Goal: Task Accomplishment & Management: Complete application form

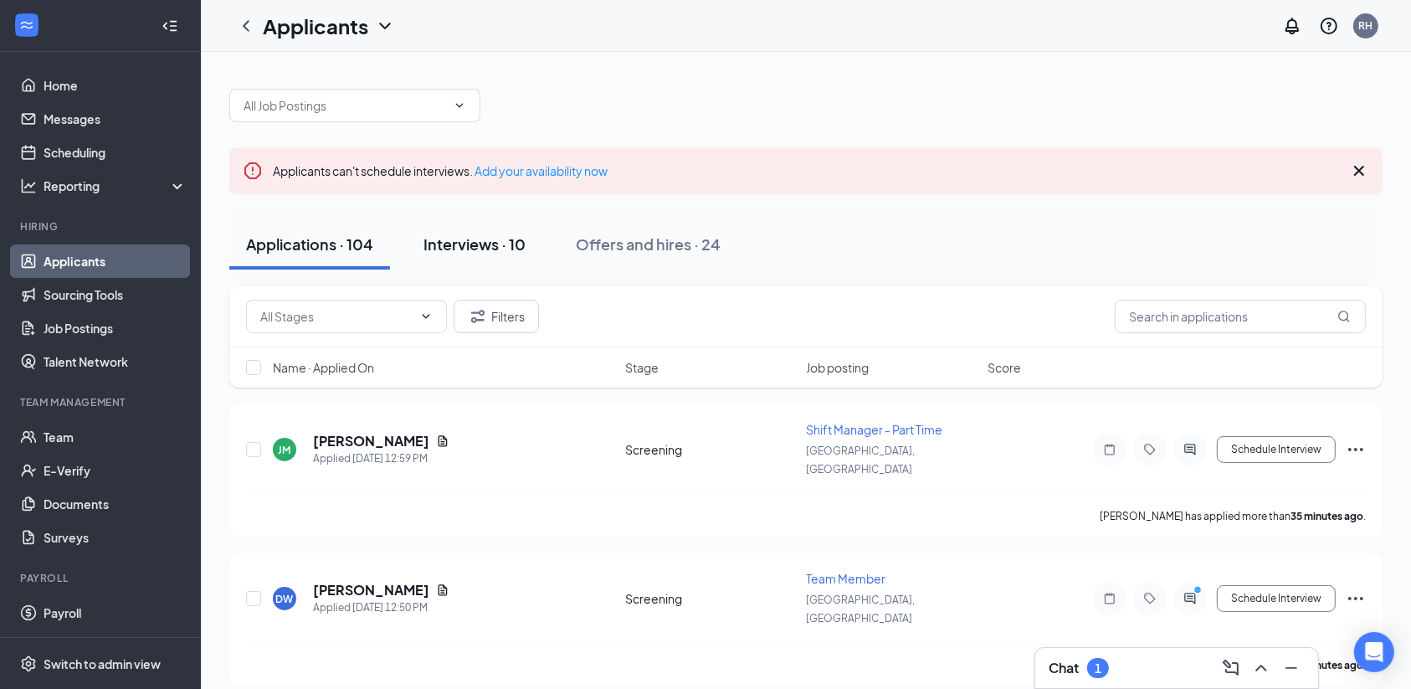
click at [475, 238] on div "Interviews · 10" at bounding box center [474, 244] width 102 height 21
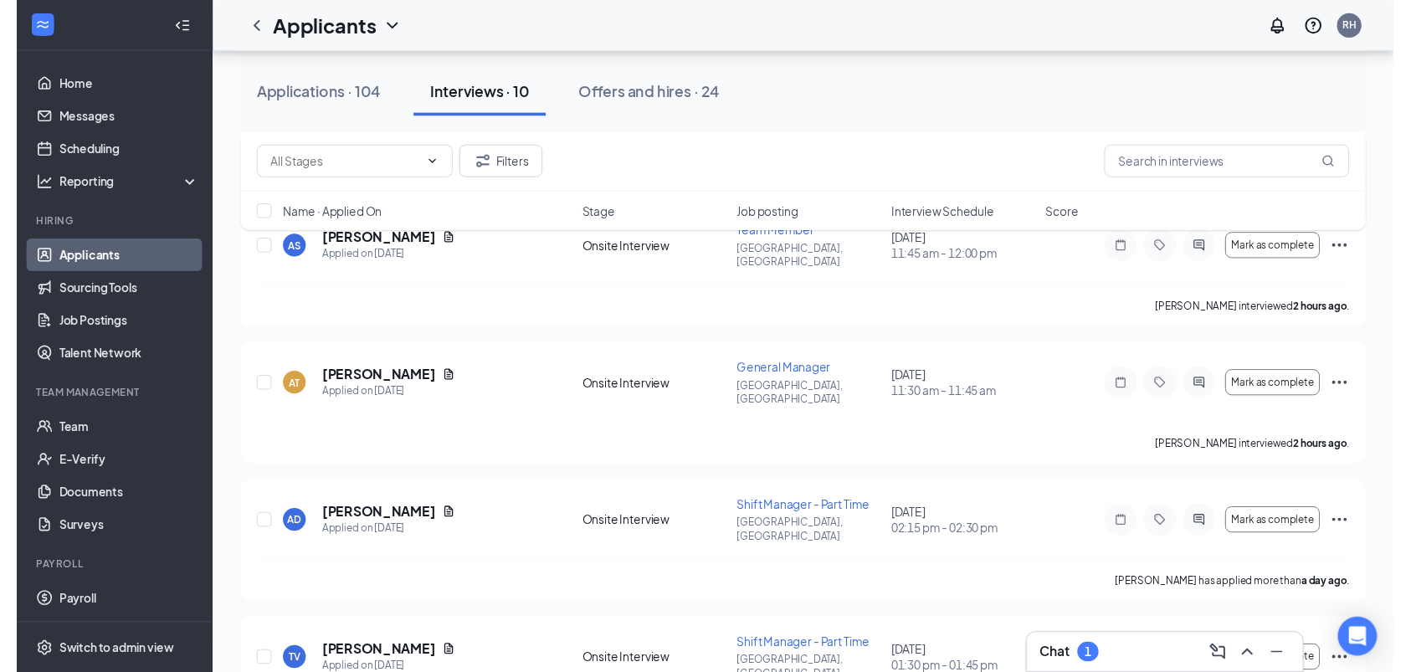
scroll to position [480, 0]
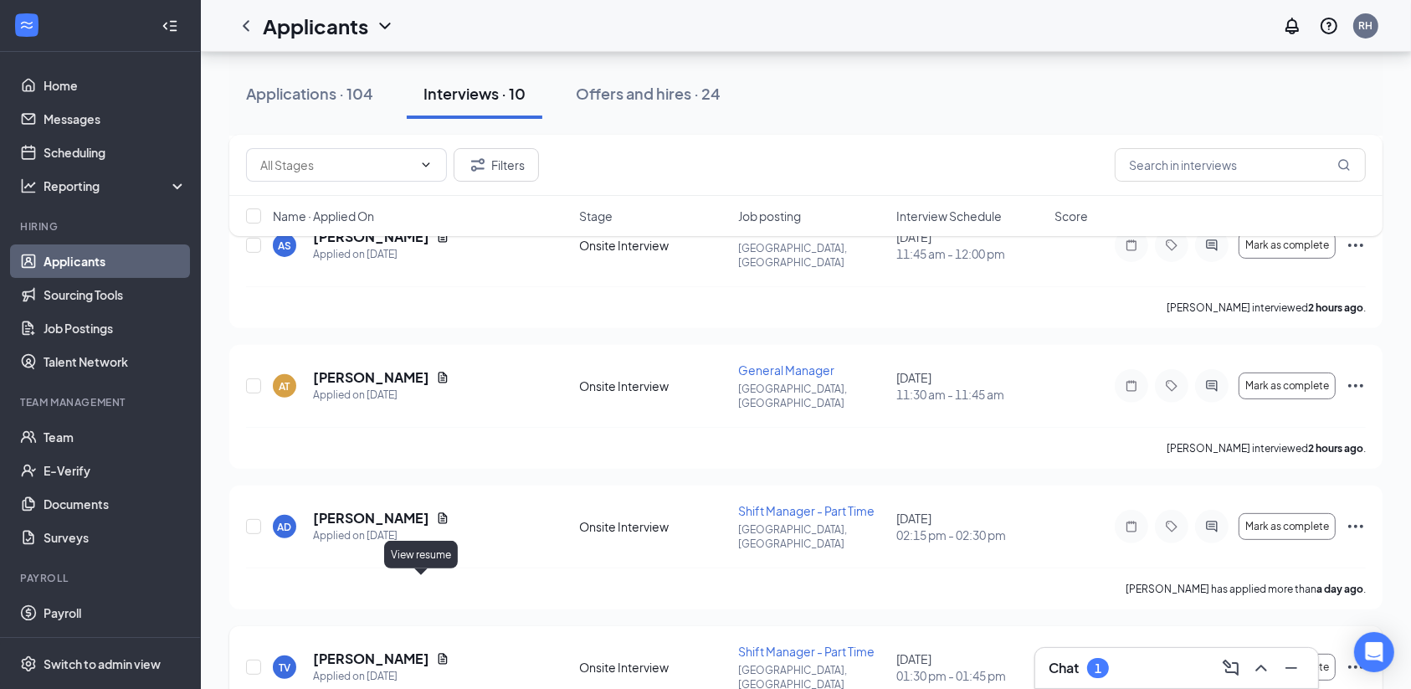
click at [439, 654] on icon "Document" at bounding box center [443, 659] width 9 height 11
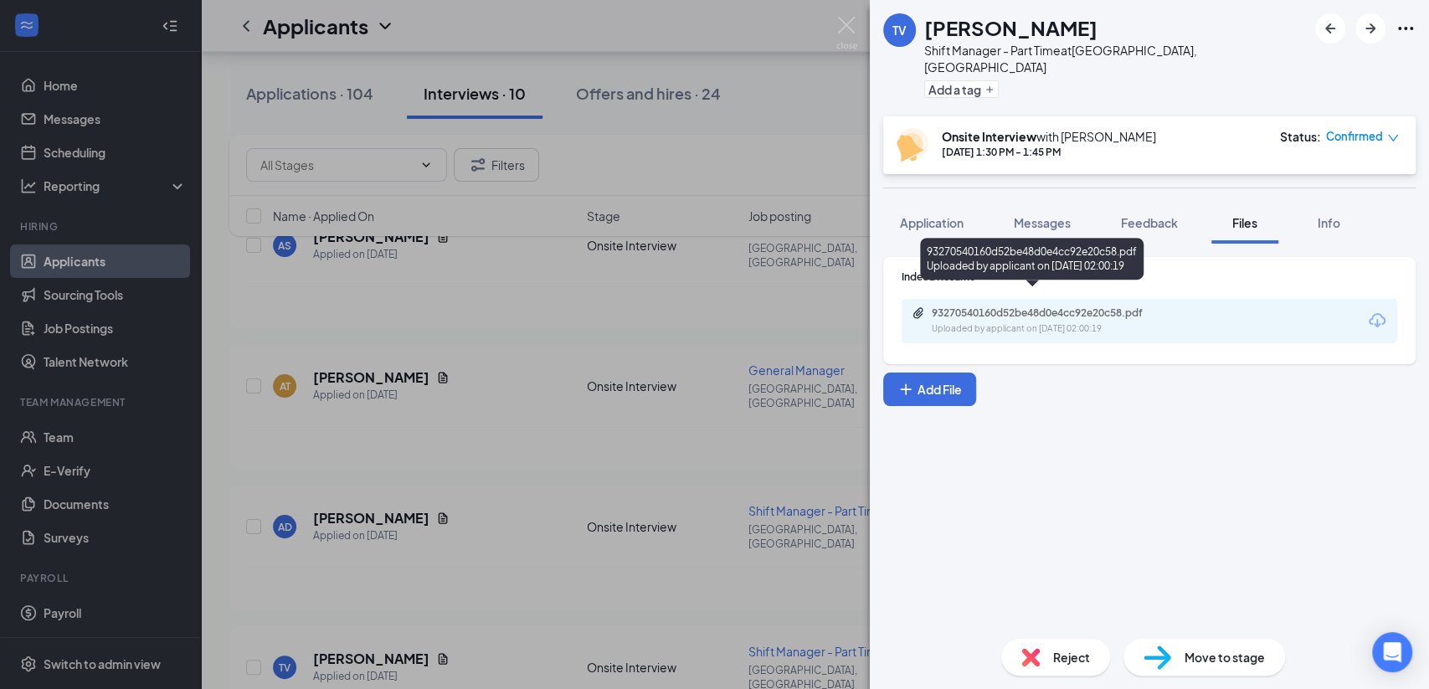
click at [967, 306] on div "93270540160d52be48d0e4cc92e20c58.pdf" at bounding box center [1049, 312] width 234 height 13
click at [1224, 660] on span "Move to stage" at bounding box center [1224, 657] width 80 height 18
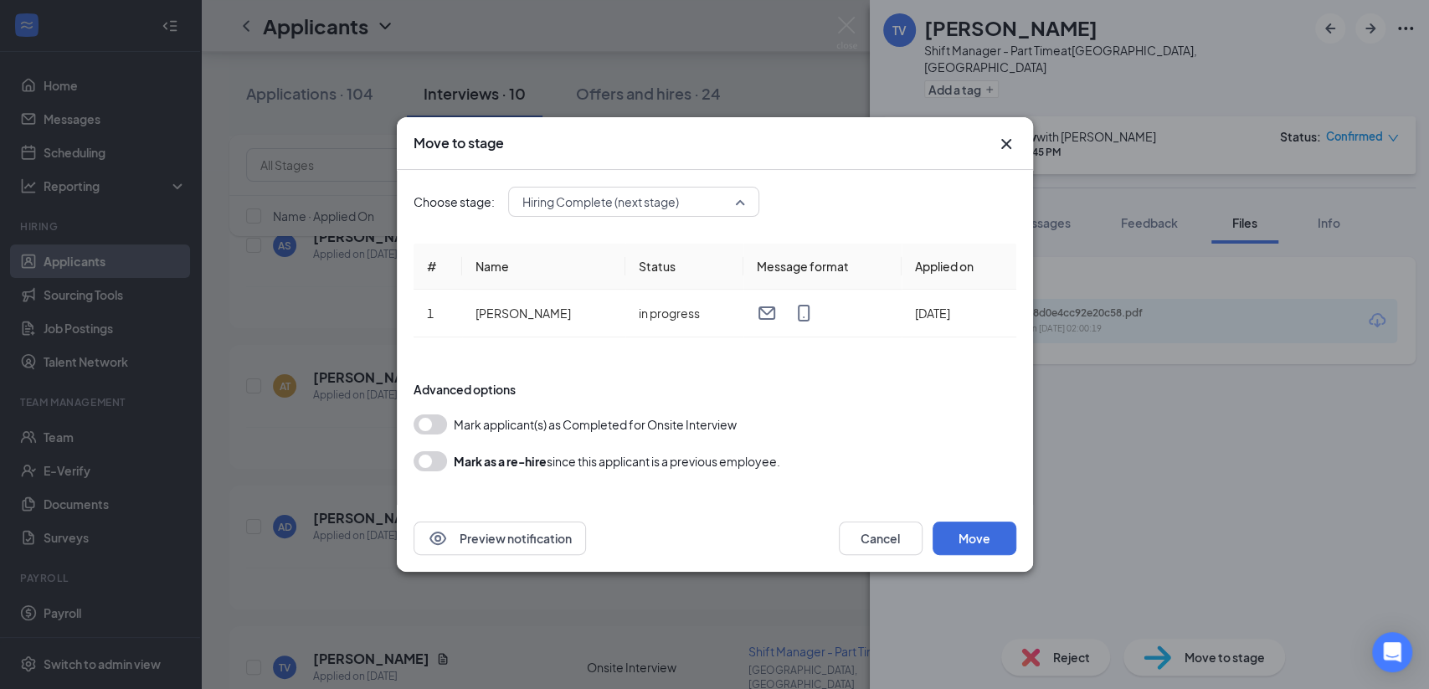
click at [742, 206] on span "Hiring Complete (next stage)" at bounding box center [633, 201] width 223 height 25
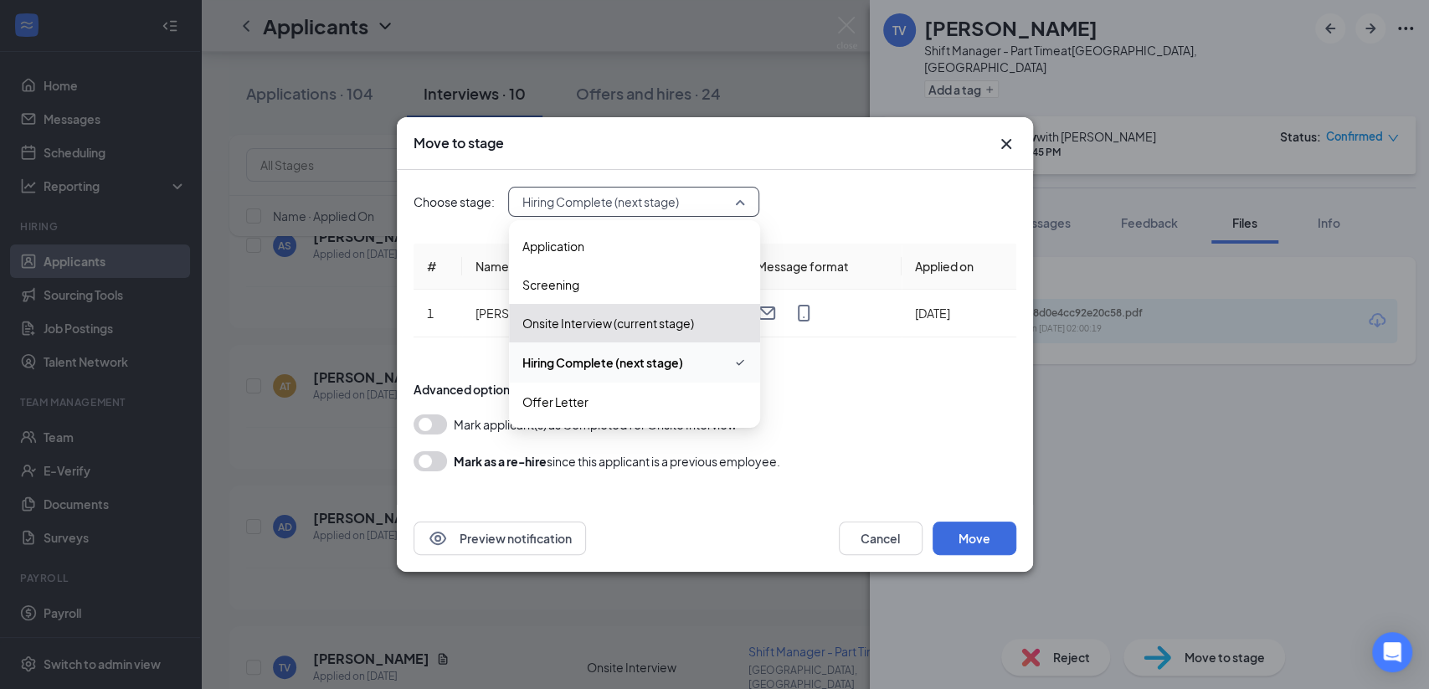
click at [658, 365] on span "Hiring Complete (next stage)" at bounding box center [602, 362] width 161 height 18
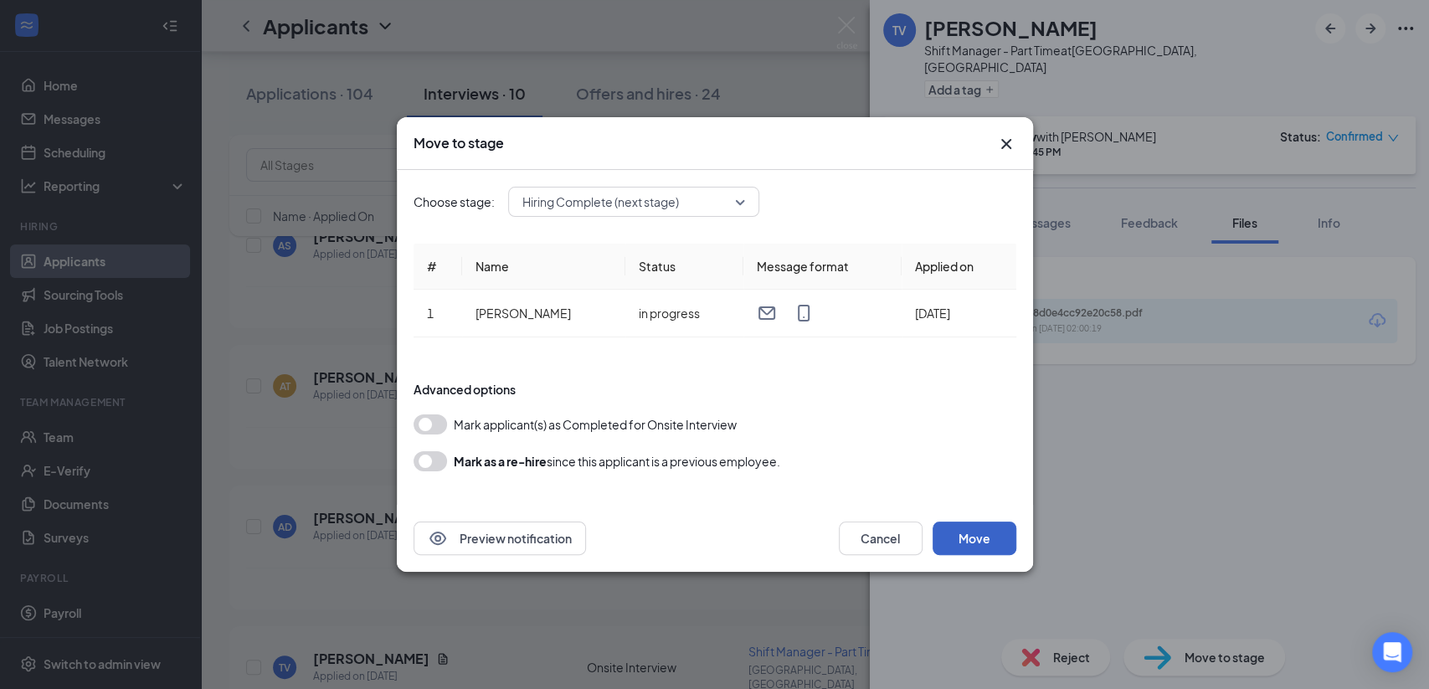
click at [984, 536] on button "Move" at bounding box center [974, 537] width 84 height 33
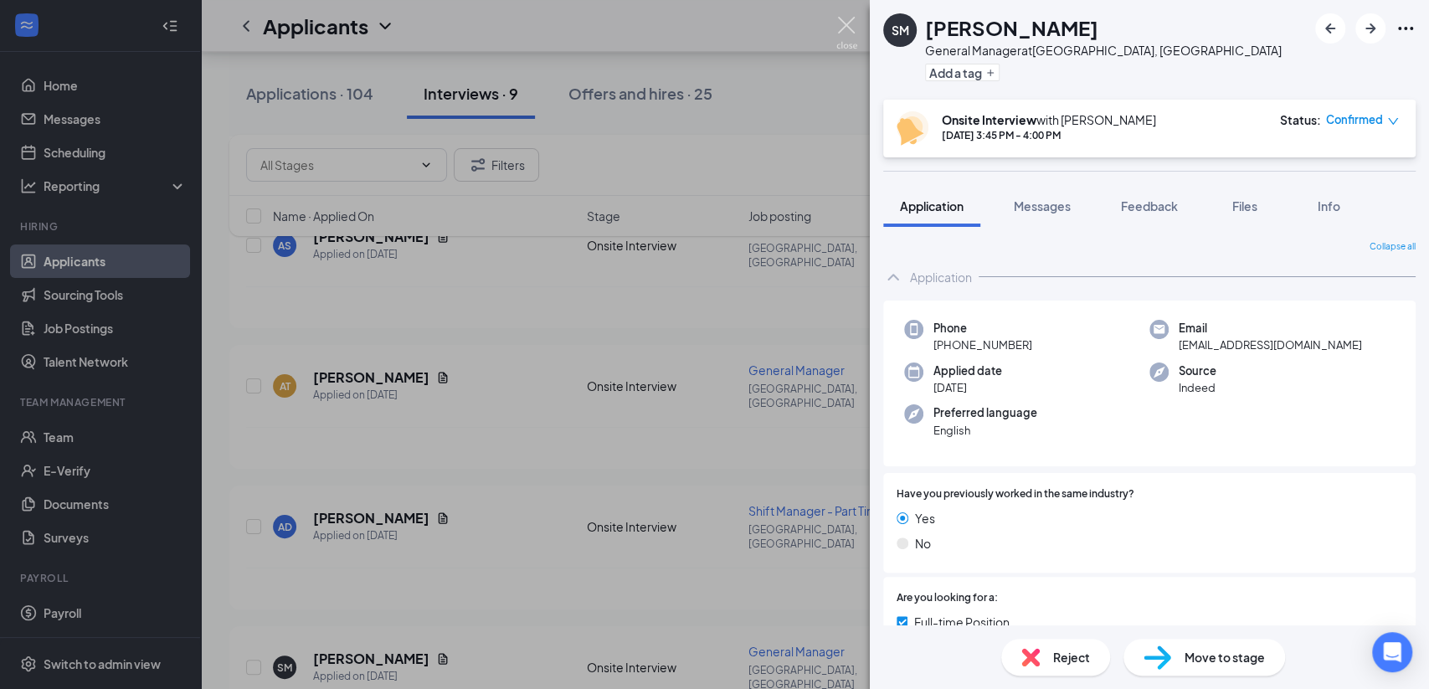
click at [853, 29] on img at bounding box center [846, 33] width 21 height 33
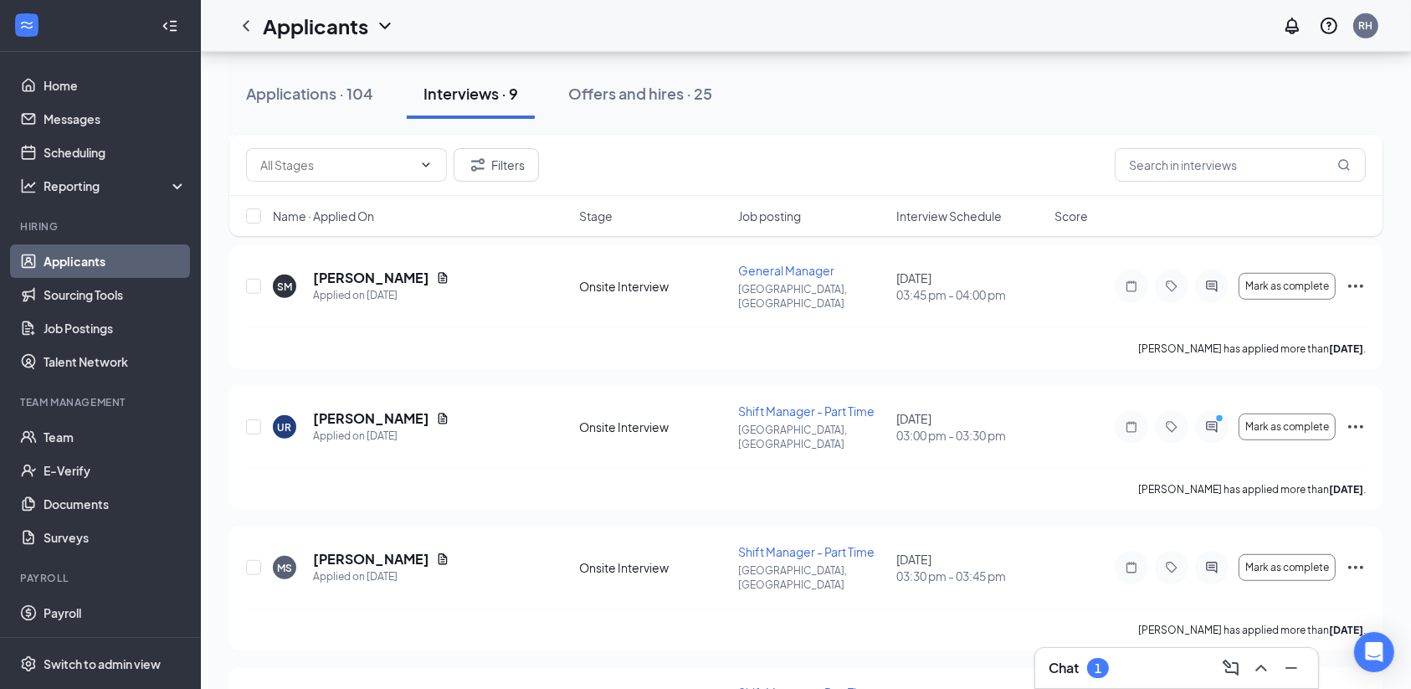
scroll to position [862, 0]
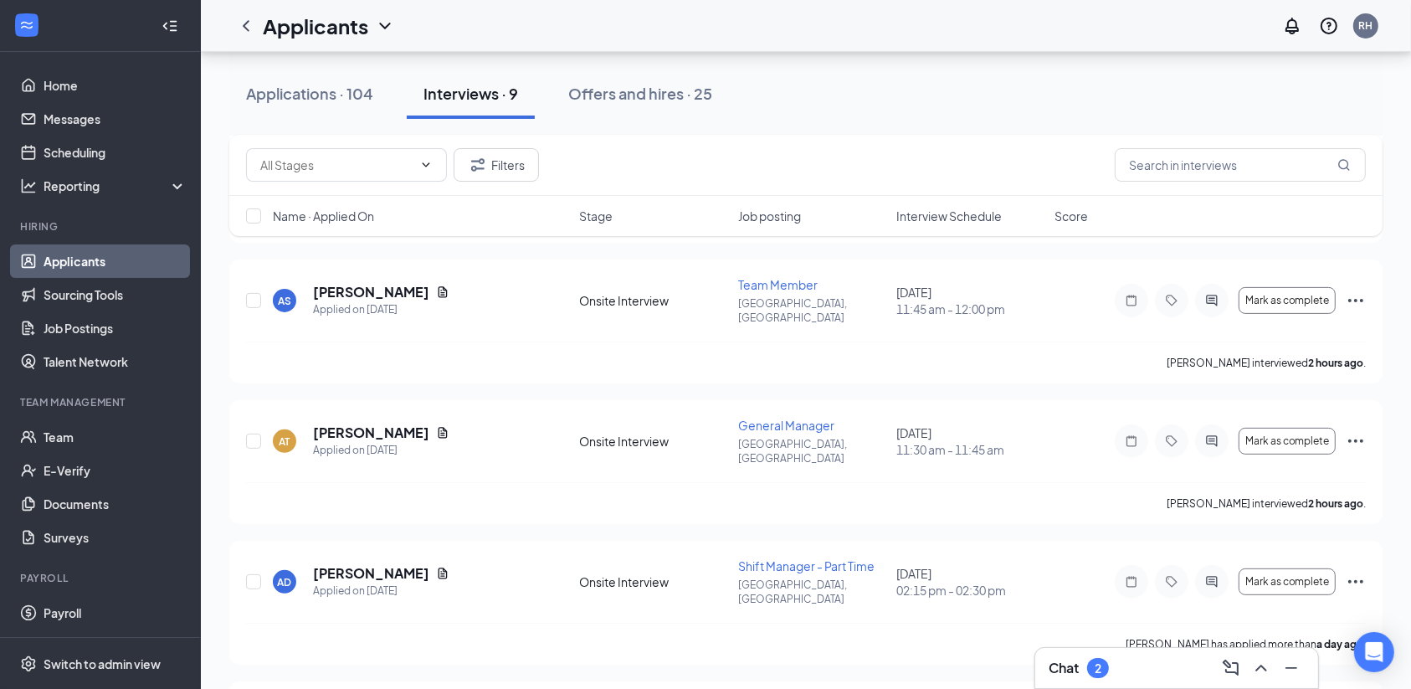
scroll to position [423, 0]
click at [334, 87] on div "Applications · 104" at bounding box center [309, 93] width 127 height 21
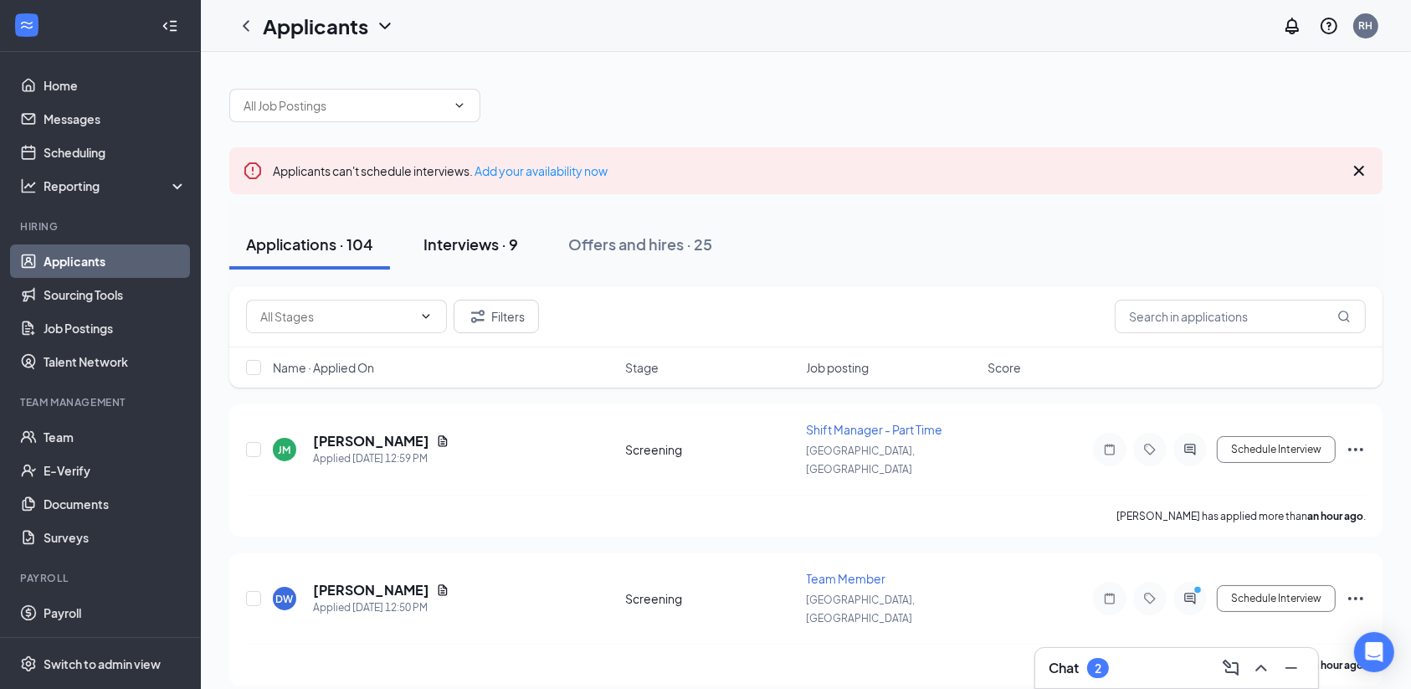
click at [464, 240] on div "Interviews · 9" at bounding box center [470, 244] width 95 height 21
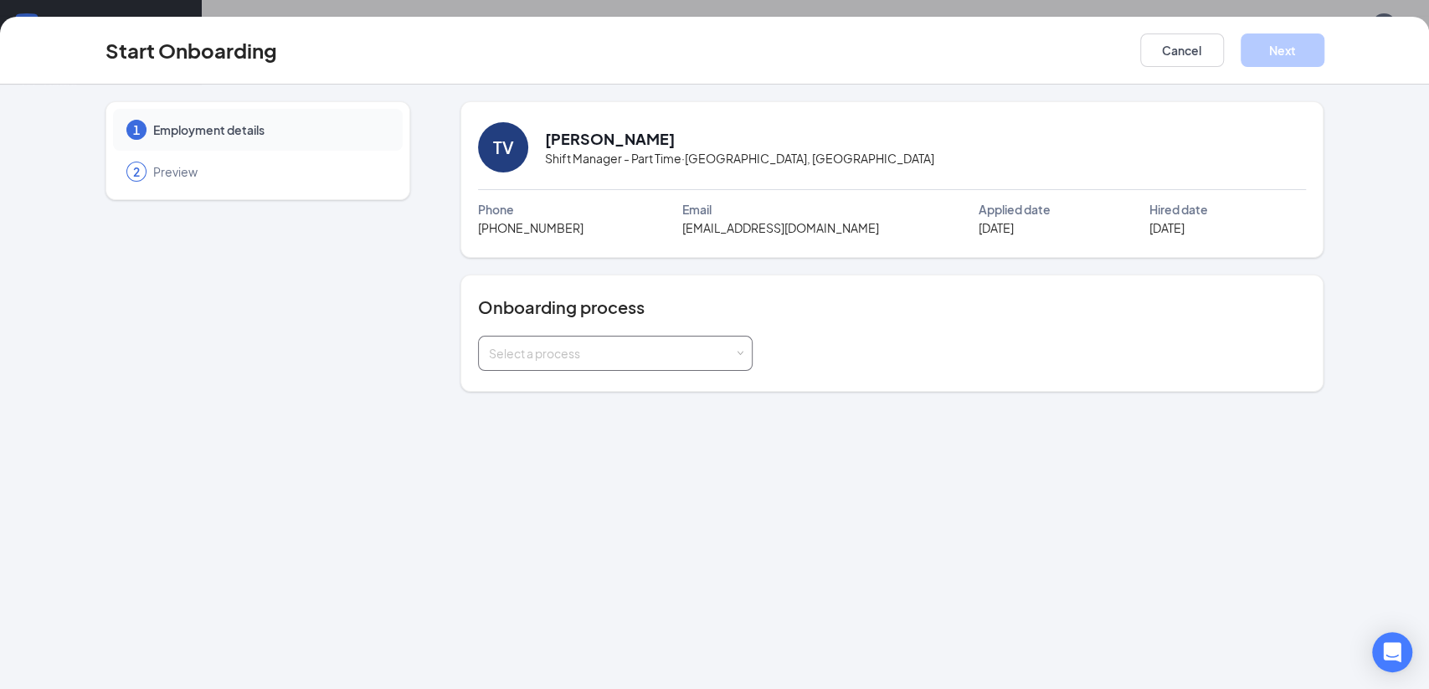
click at [685, 352] on div "Select a process" at bounding box center [611, 353] width 245 height 17
click at [661, 441] on li "Team Member Onboarding" at bounding box center [614, 449] width 275 height 30
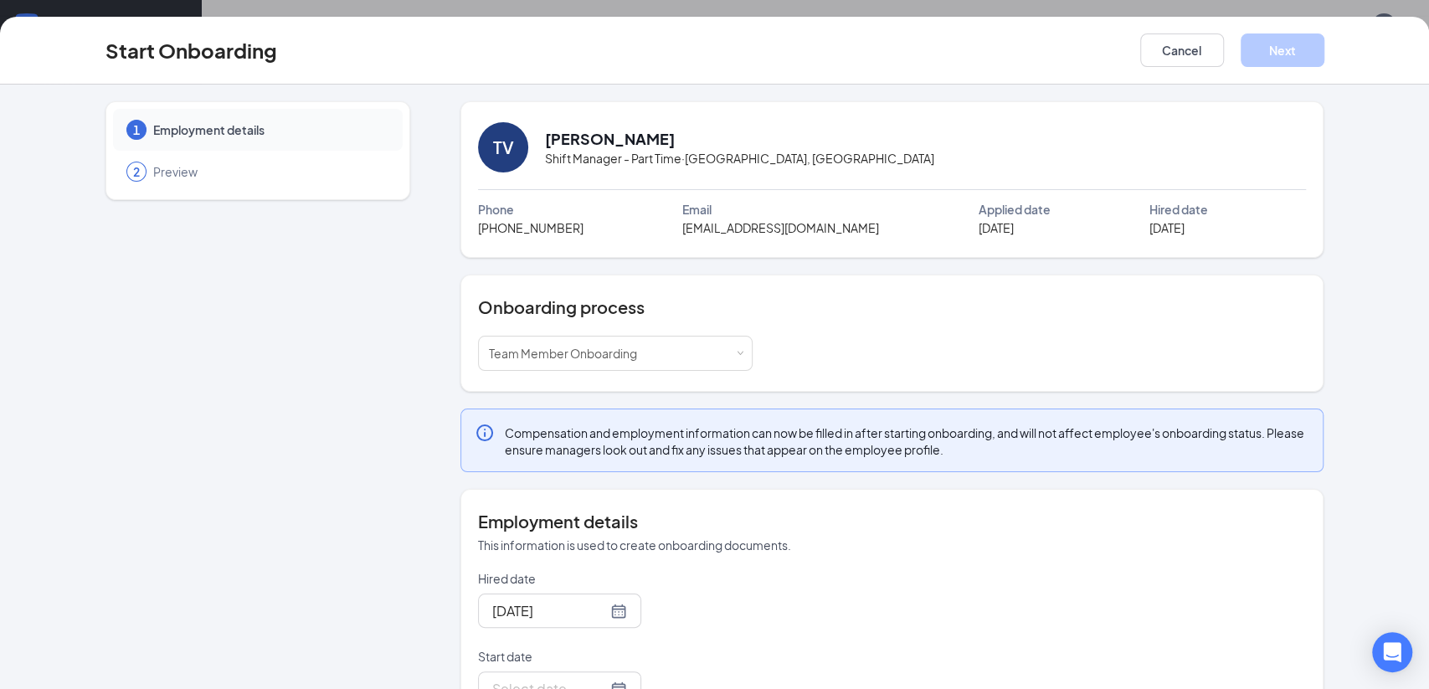
click at [328, 586] on div "1 Employment details 2 Preview" at bounding box center [257, 413] width 305 height 625
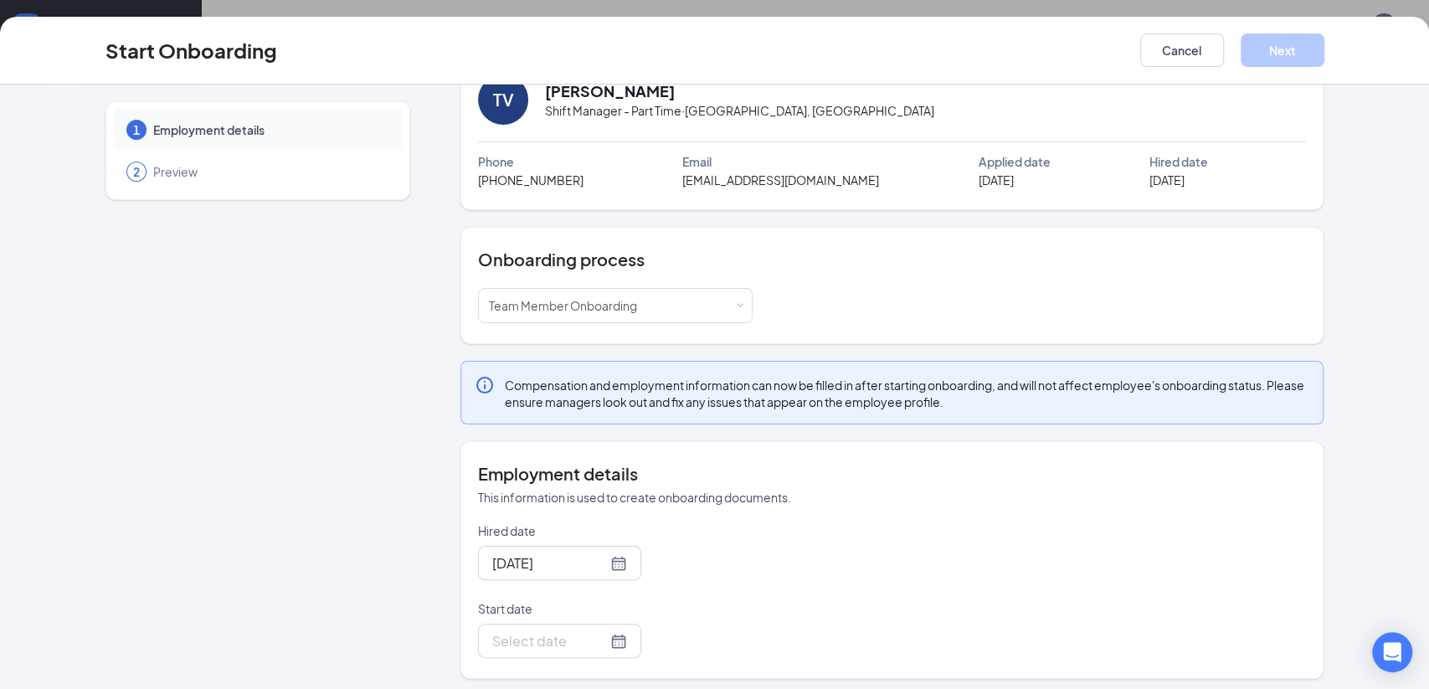
scroll to position [53, 0]
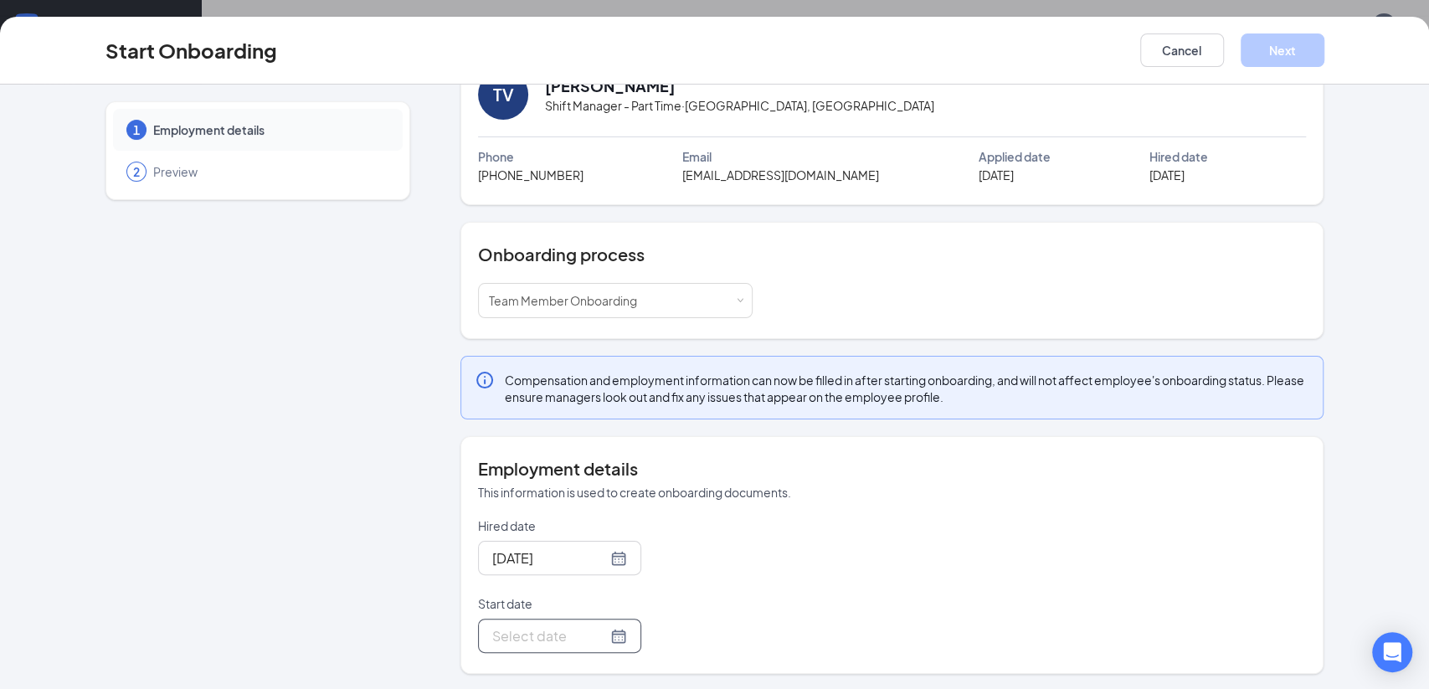
click at [596, 632] on div at bounding box center [559, 635] width 135 height 21
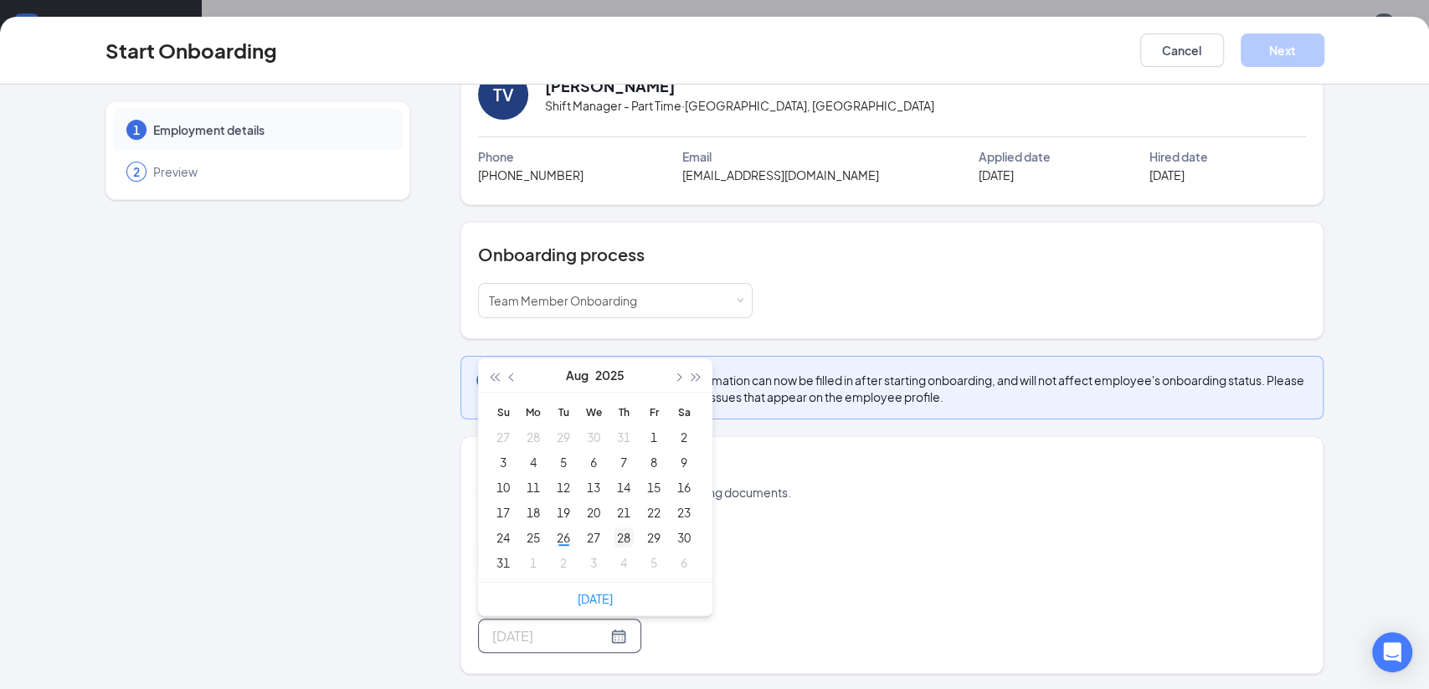
type input "Aug 28, 2025"
click at [620, 533] on div "28" at bounding box center [623, 537] width 20 height 20
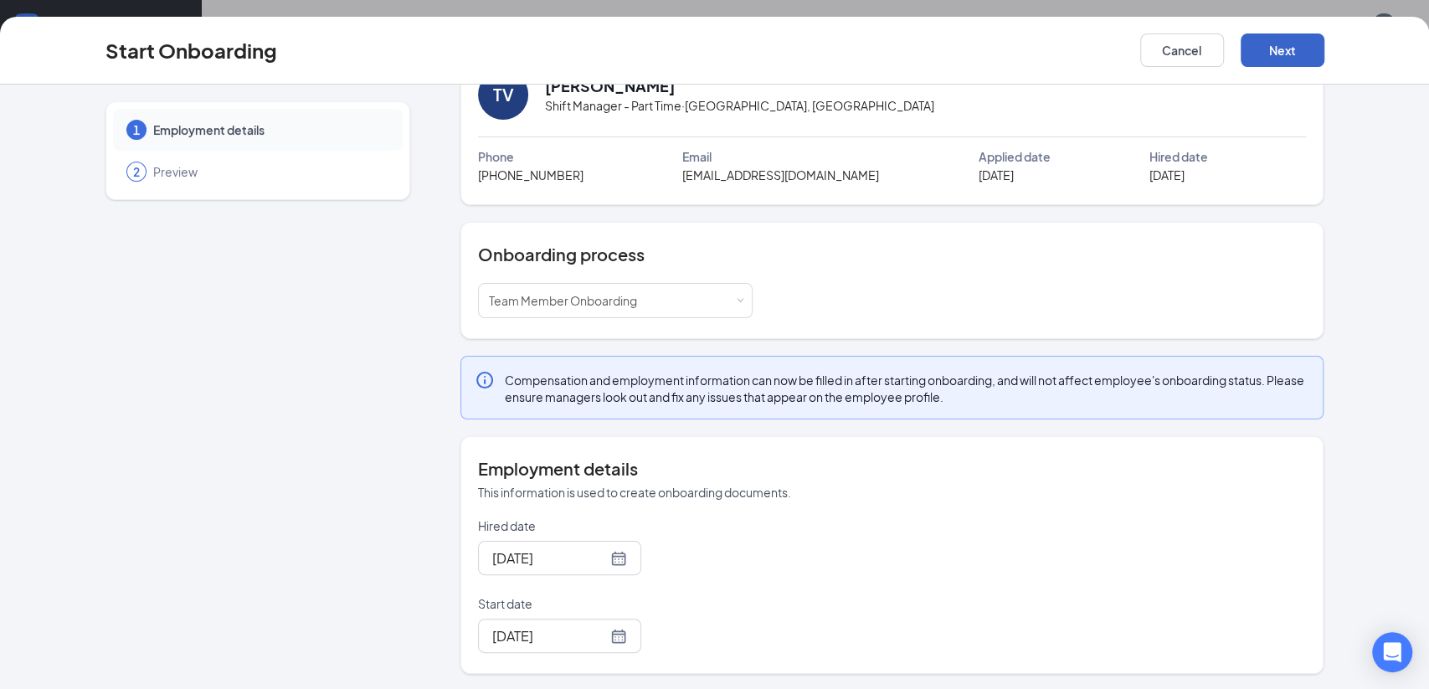
click at [1279, 51] on button "Next" at bounding box center [1282, 49] width 84 height 33
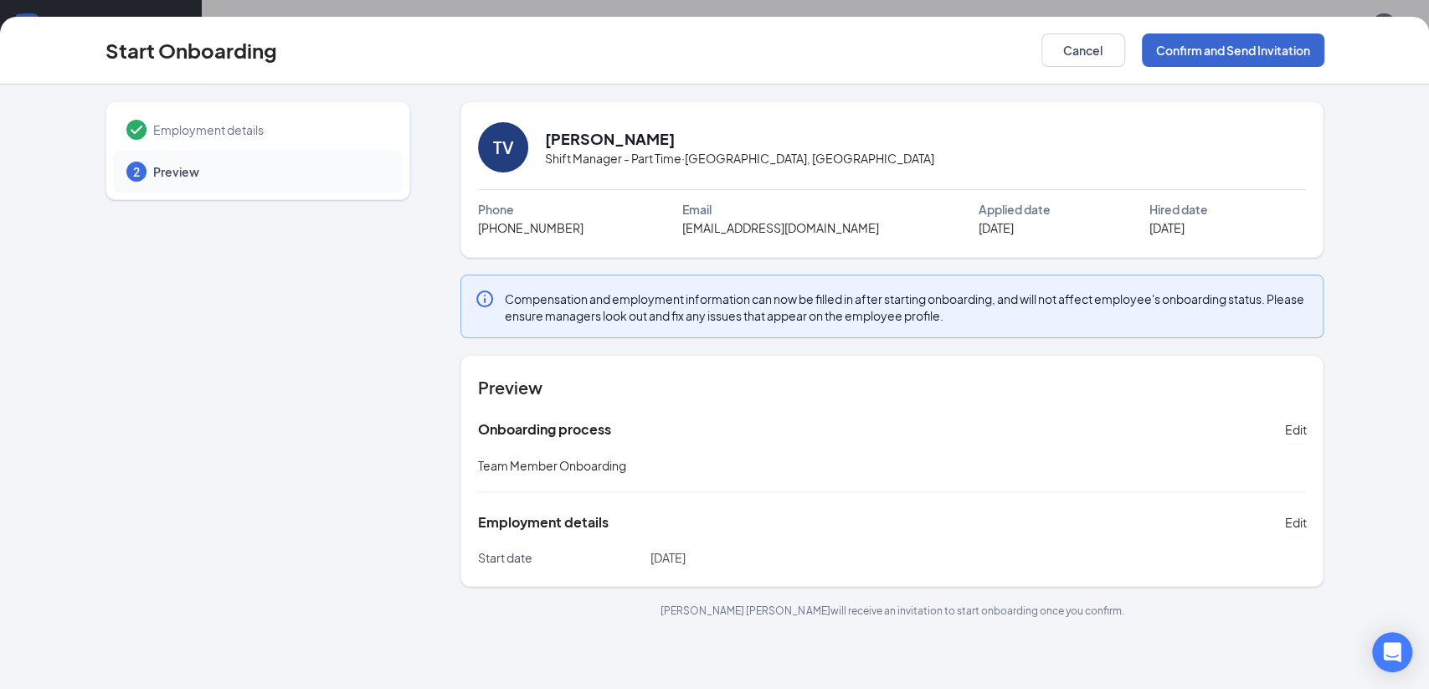
scroll to position [0, 0]
click at [1279, 51] on button "Confirm and Send Invitation" at bounding box center [1233, 49] width 182 height 33
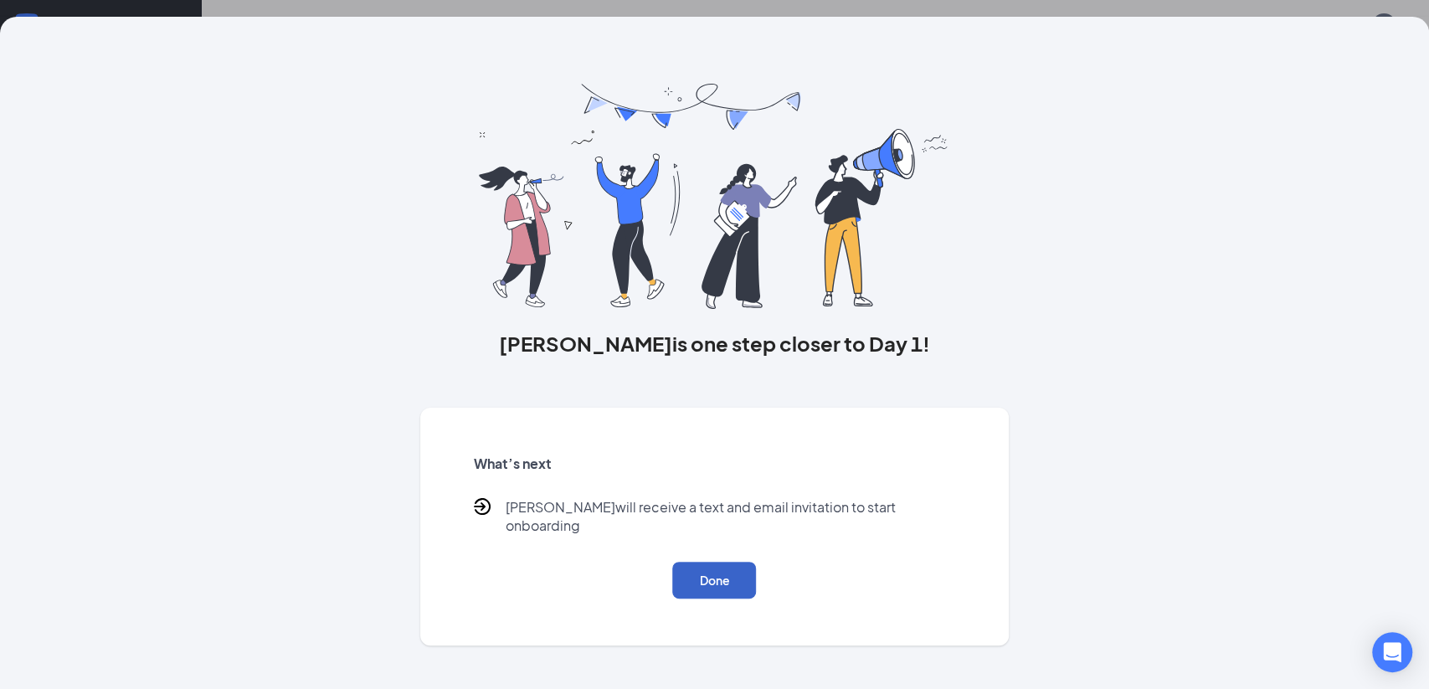
click at [735, 562] on button "Done" at bounding box center [714, 580] width 84 height 37
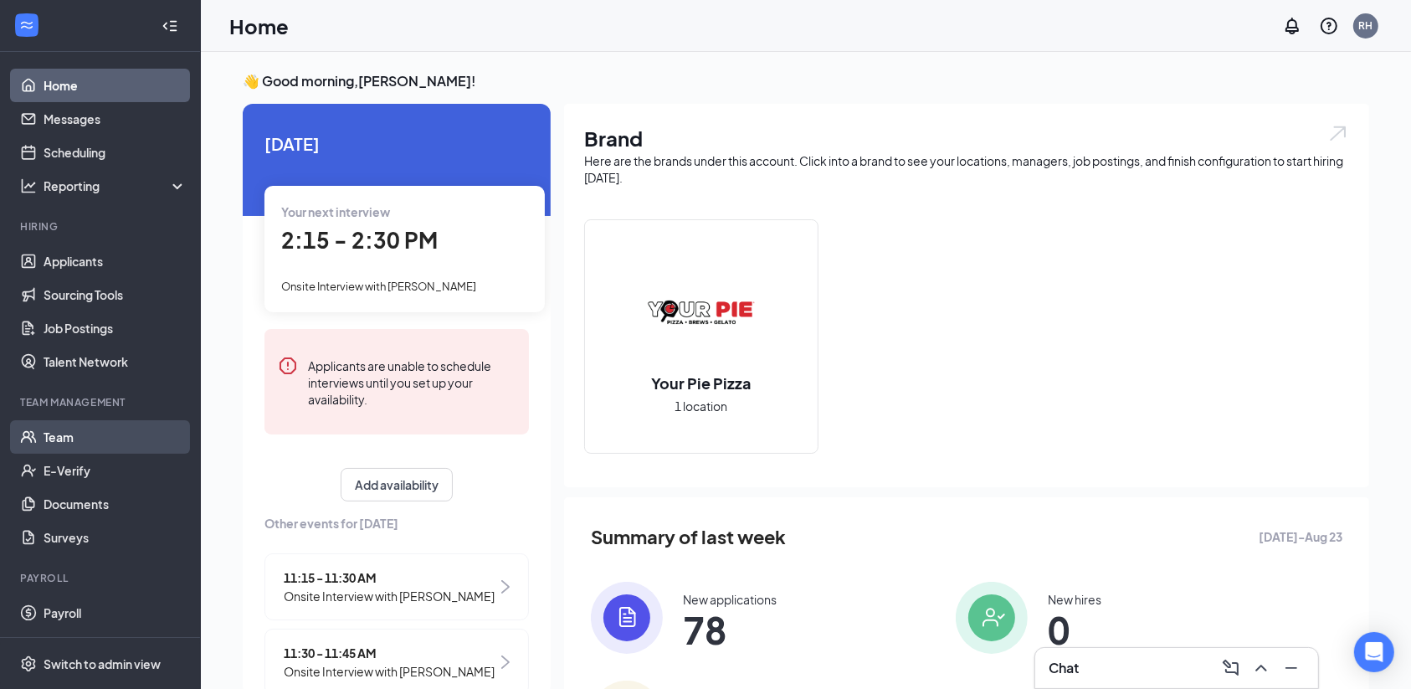
click at [49, 434] on link "Team" at bounding box center [115, 436] width 143 height 33
